Goal: Information Seeking & Learning: Check status

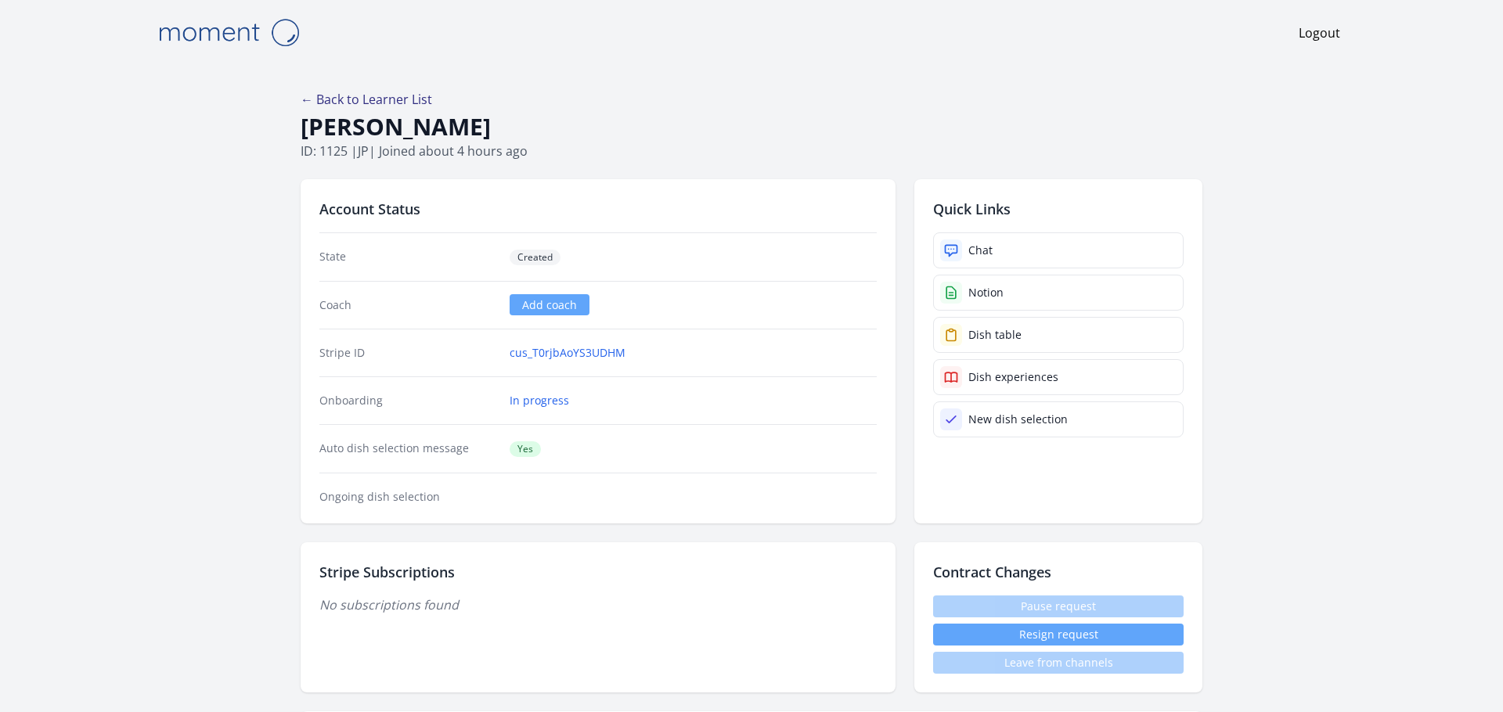
click at [360, 96] on link "← Back to Learner List" at bounding box center [367, 99] width 132 height 17
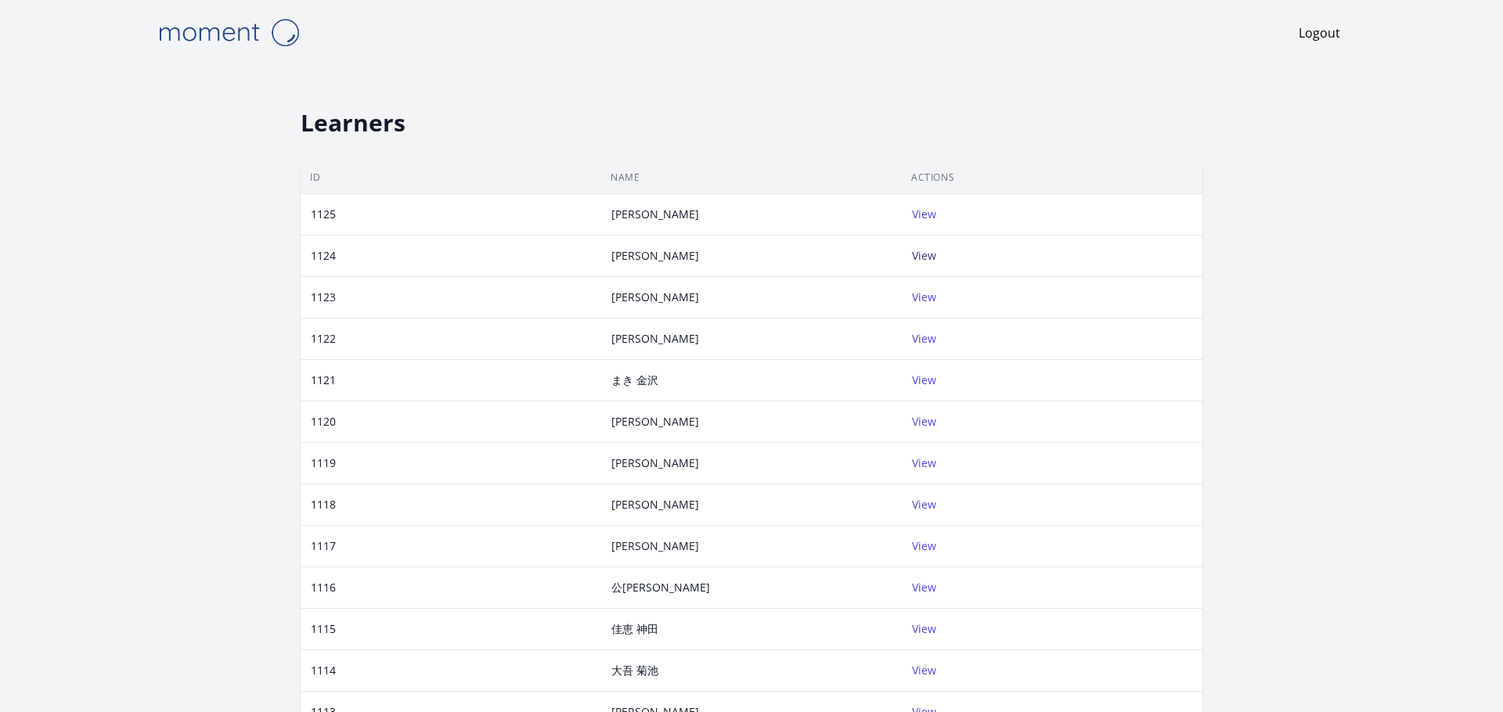
click at [932, 259] on link "View" at bounding box center [924, 255] width 24 height 15
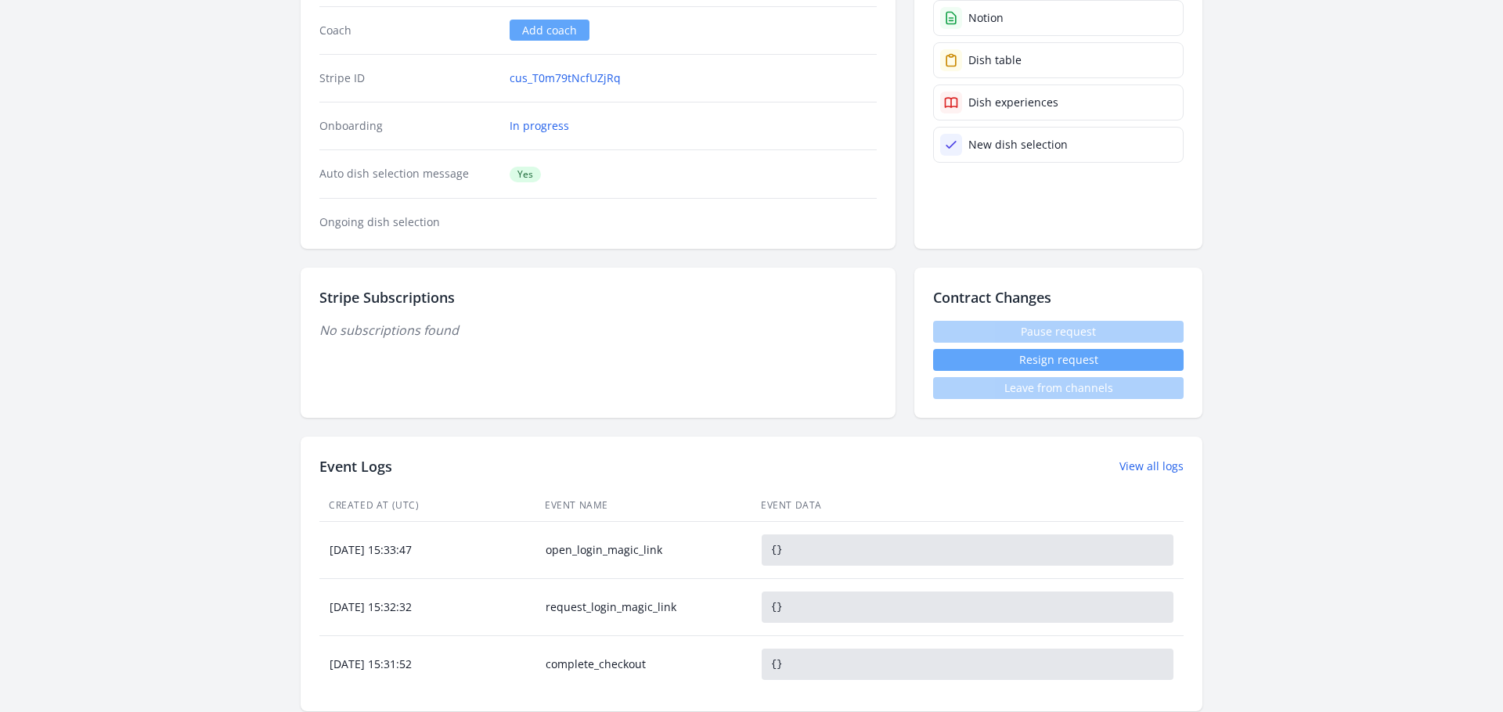
scroll to position [481, 0]
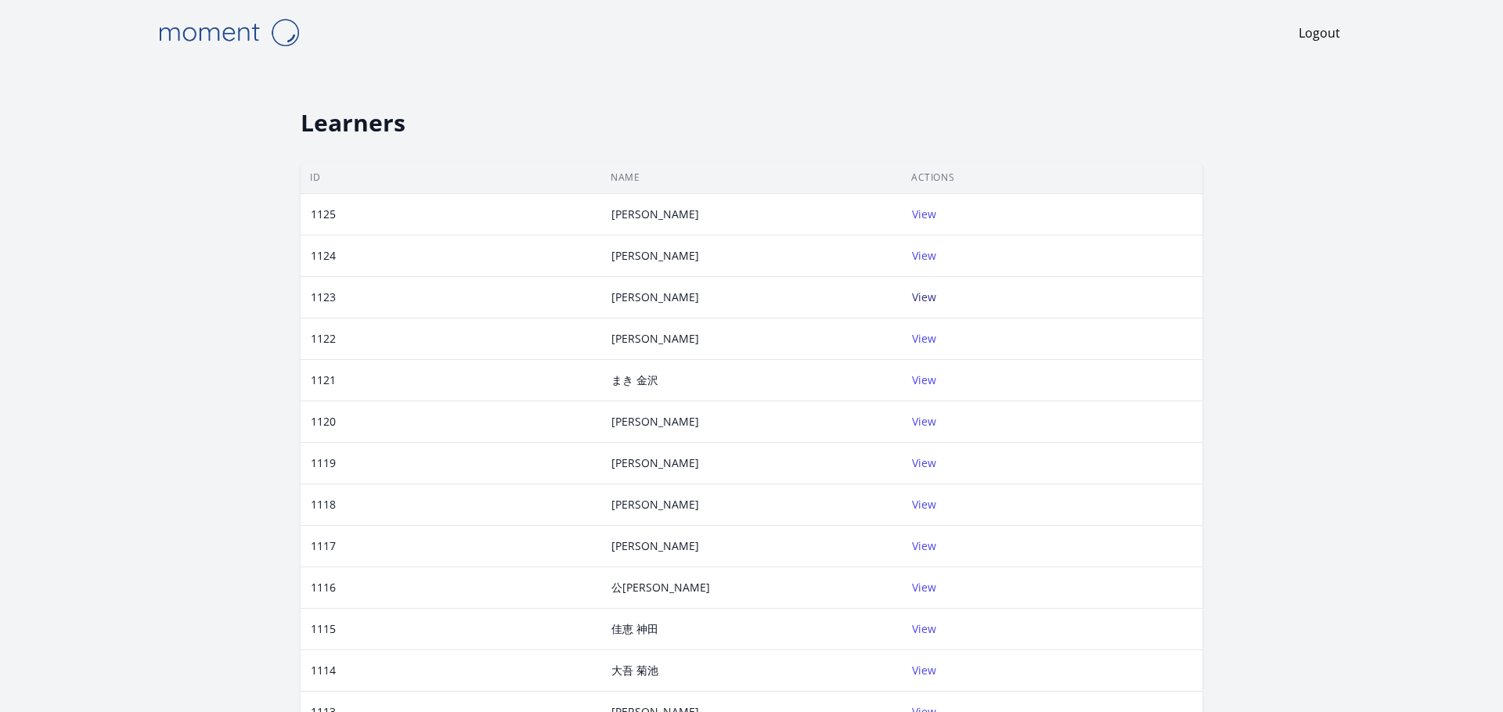
click at [930, 297] on link "View" at bounding box center [924, 297] width 24 height 15
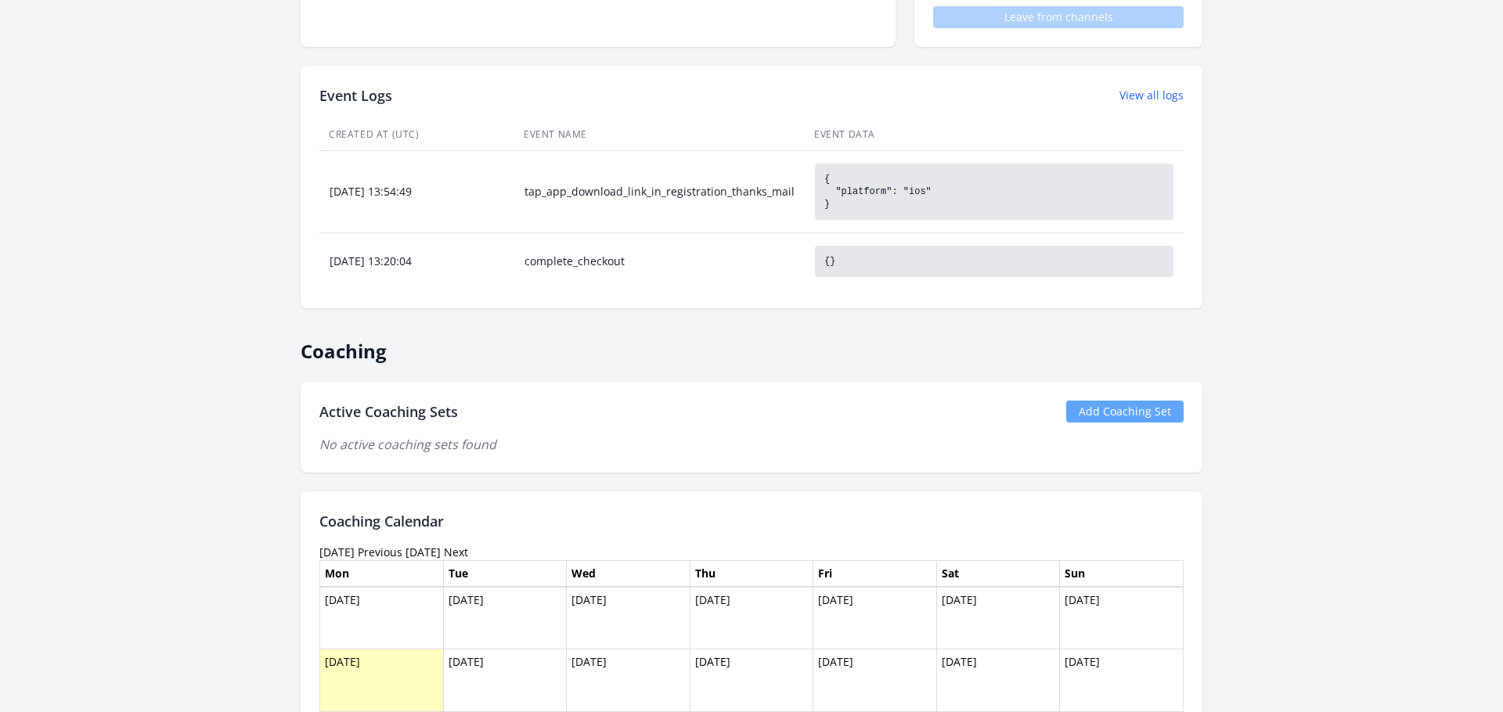
scroll to position [644, 0]
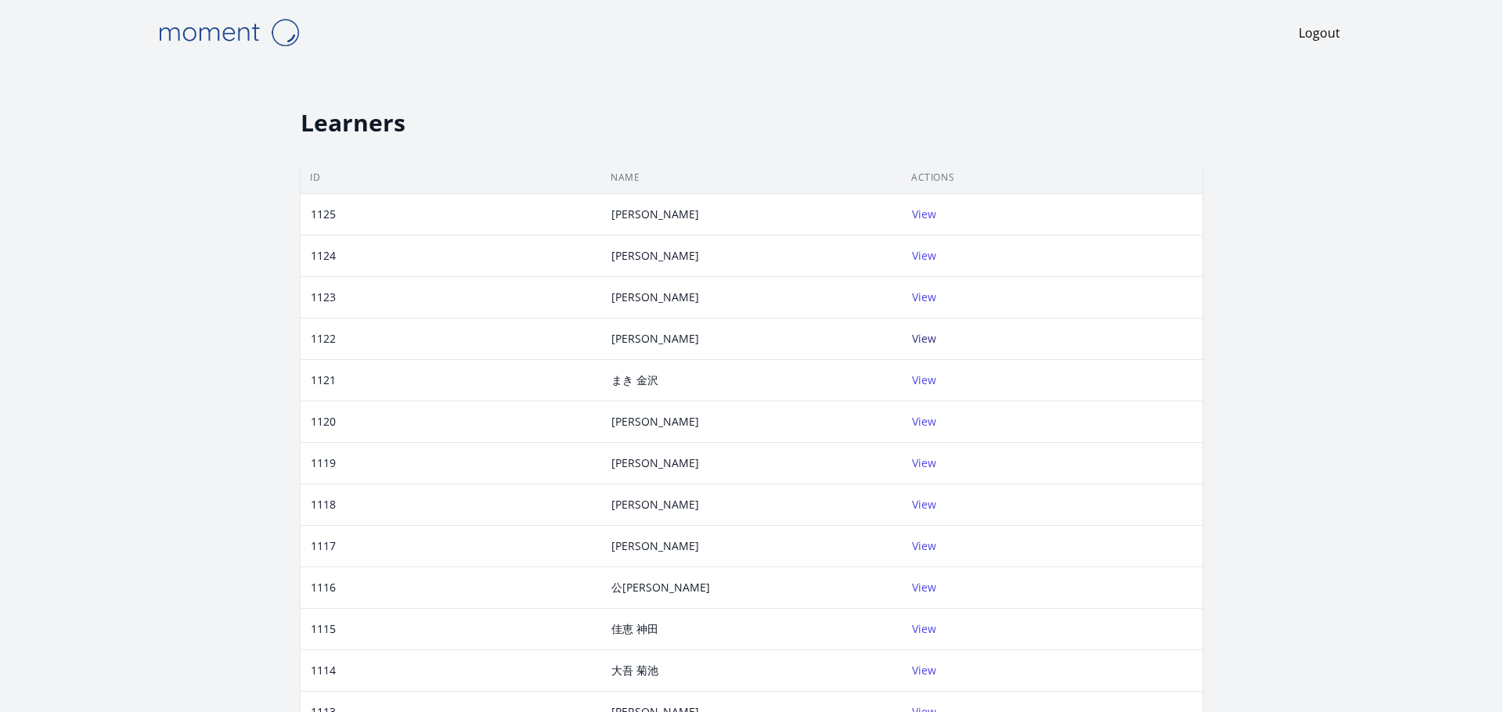
click at [922, 341] on link "View" at bounding box center [924, 338] width 24 height 15
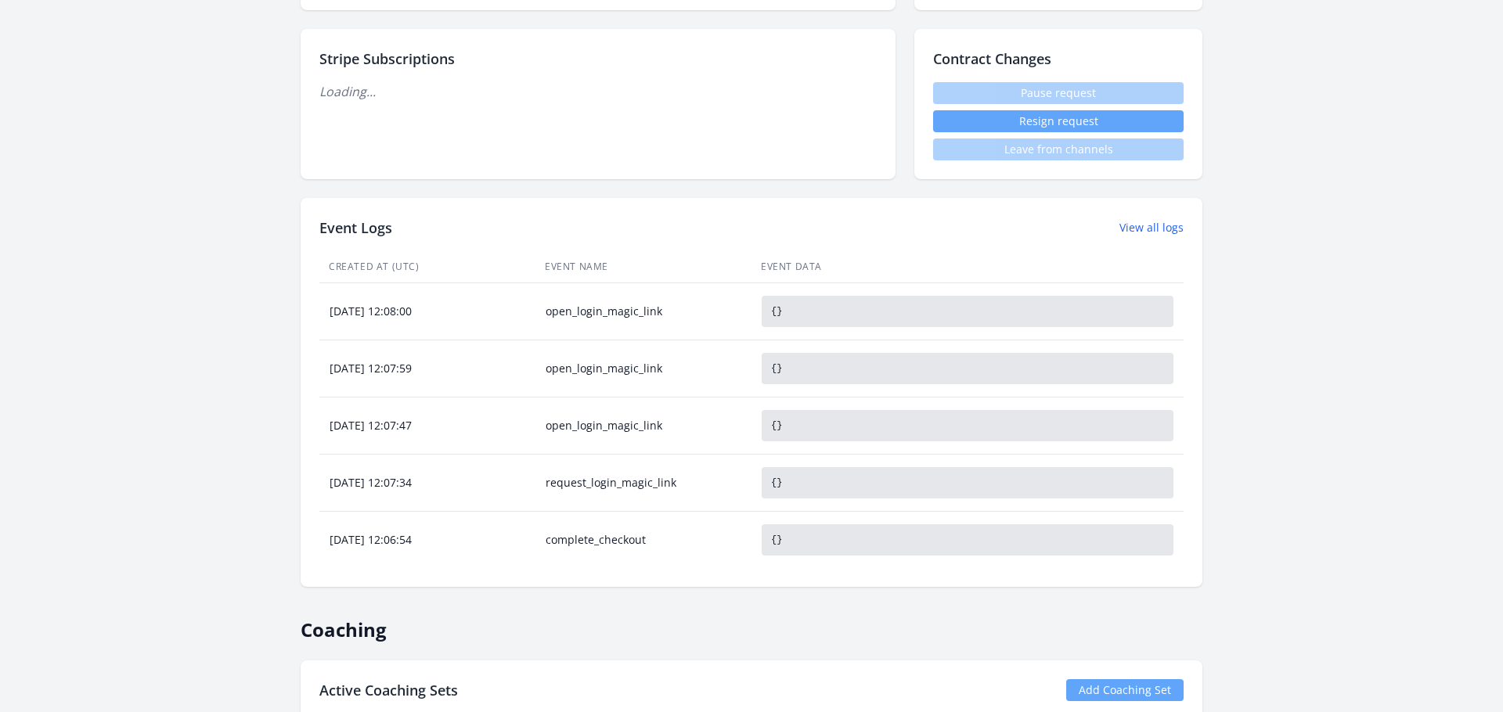
scroll to position [671, 0]
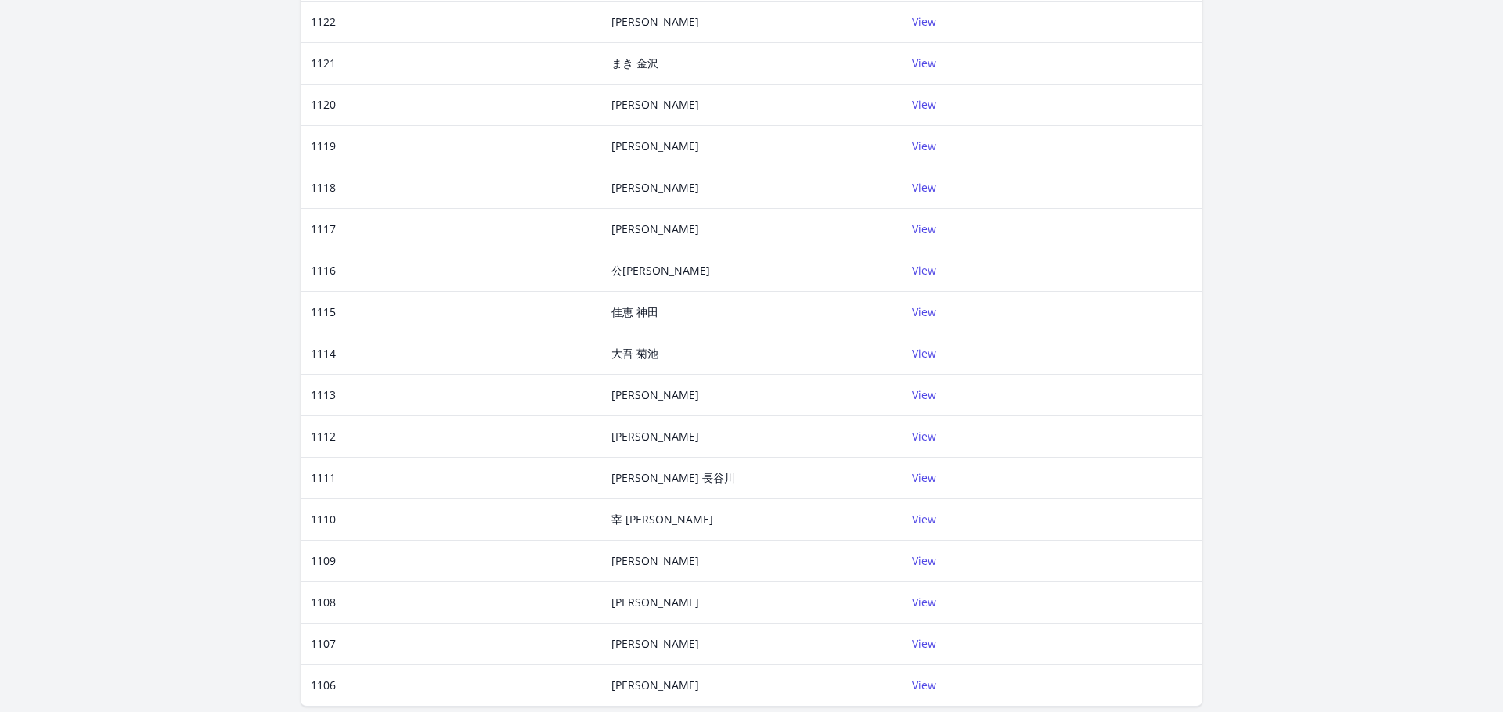
scroll to position [415, 0]
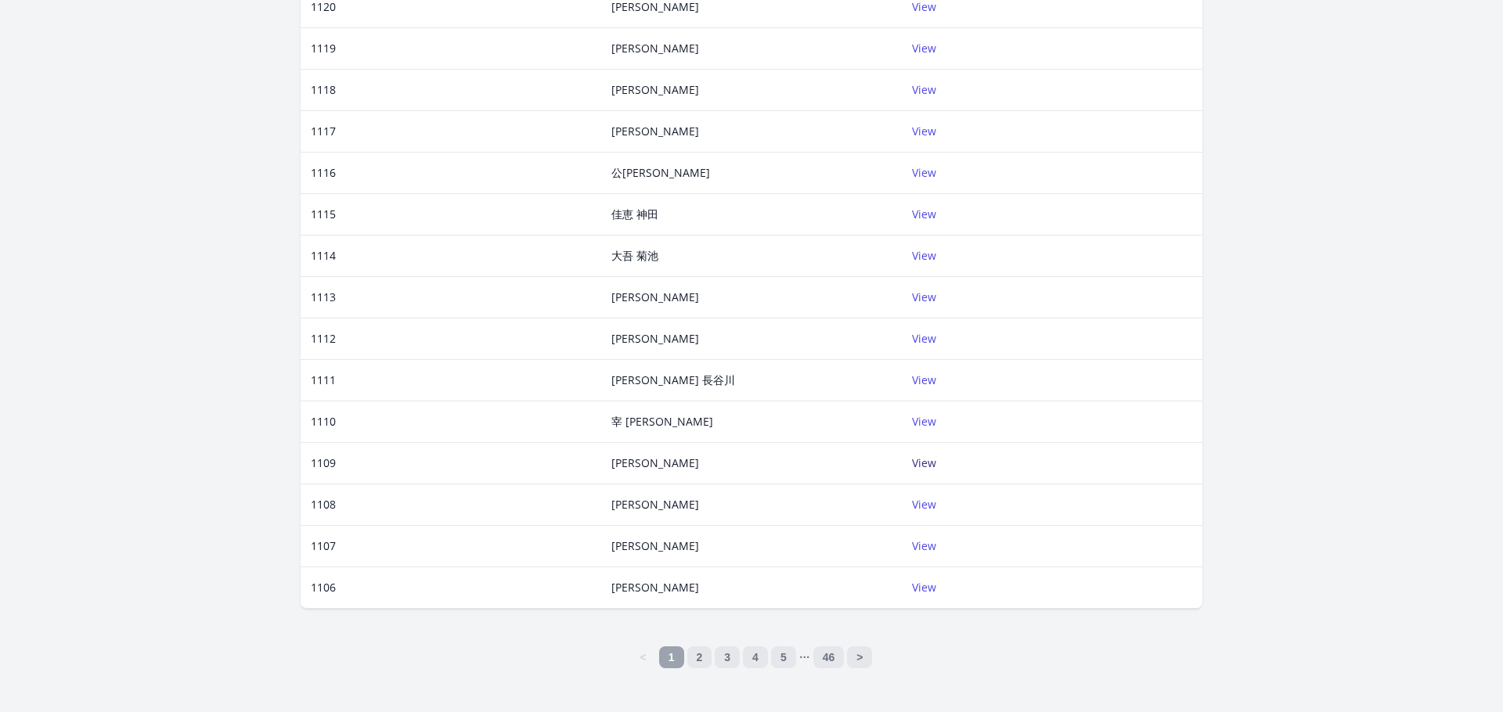
click at [927, 463] on link "View" at bounding box center [924, 463] width 24 height 15
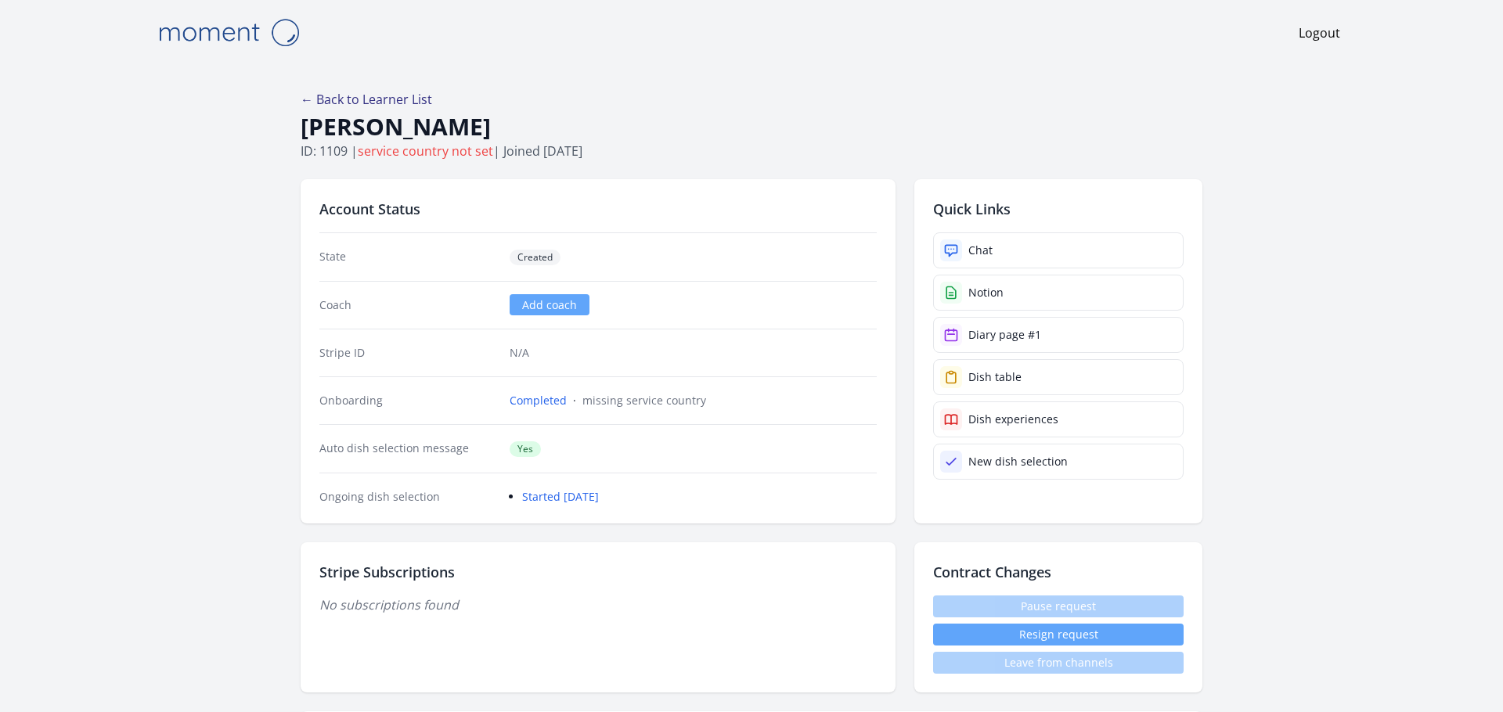
click at [383, 100] on link "← Back to Learner List" at bounding box center [367, 99] width 132 height 17
